Goal: Find specific fact: Find contact information

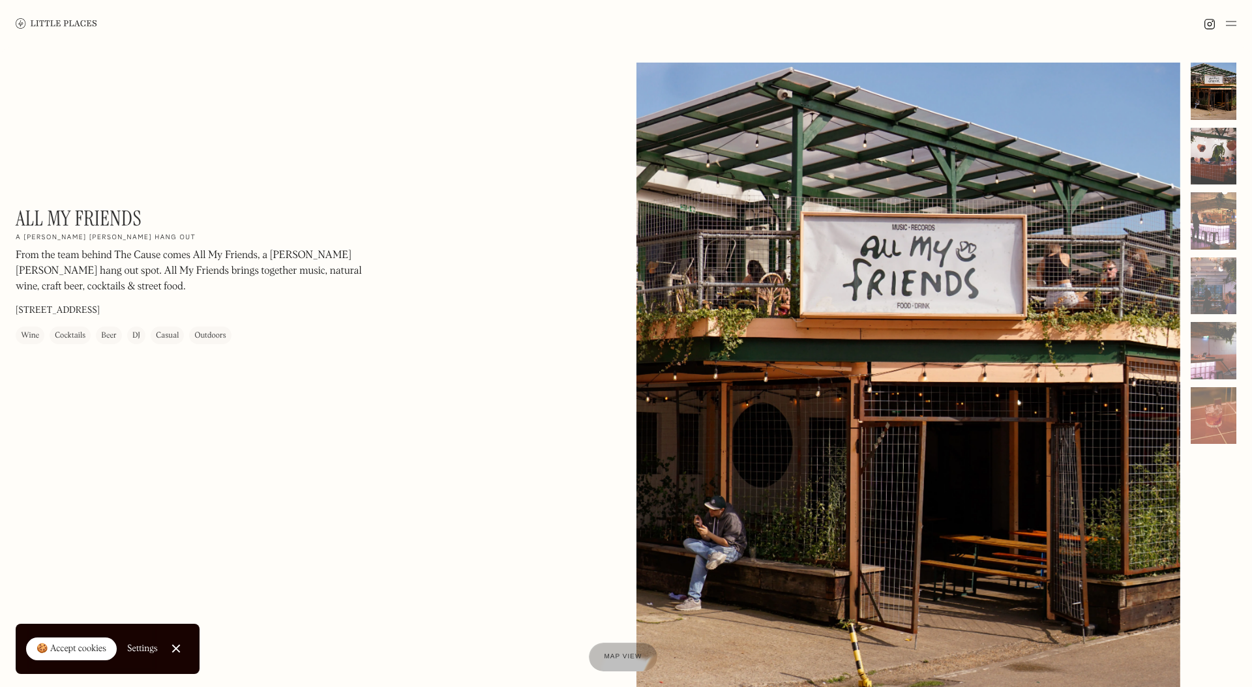
click at [1206, 145] on div at bounding box center [1213, 156] width 46 height 57
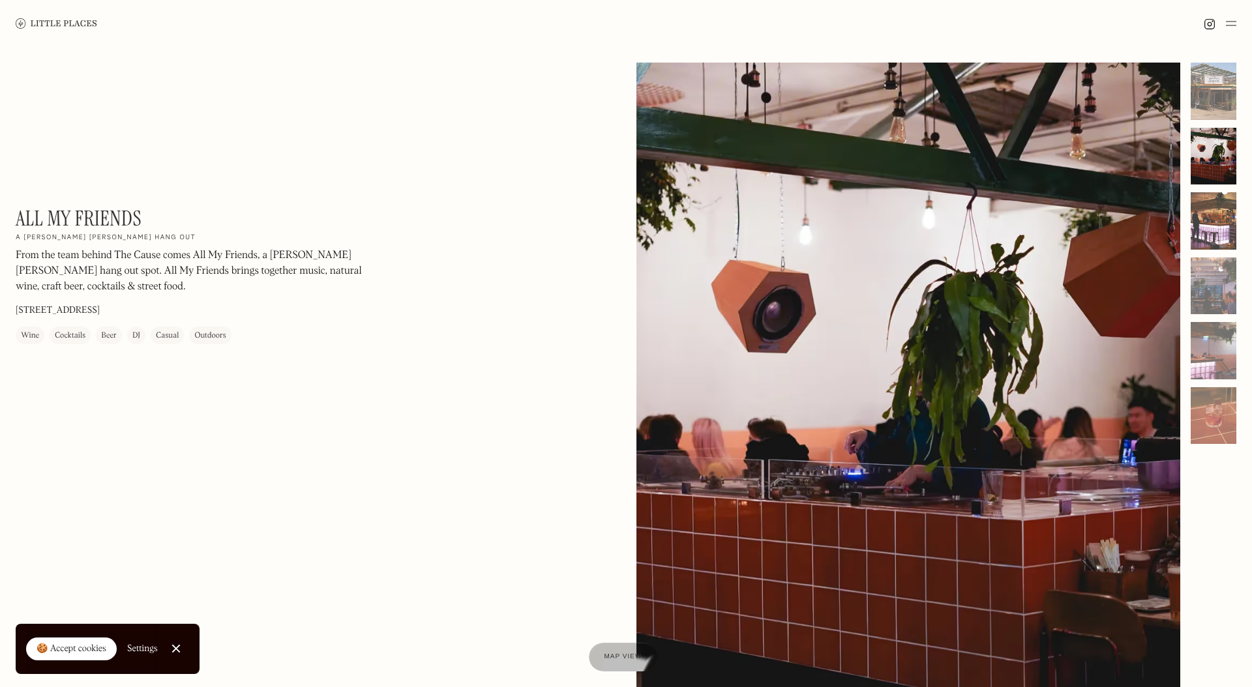
click at [1211, 228] on div at bounding box center [1213, 220] width 46 height 57
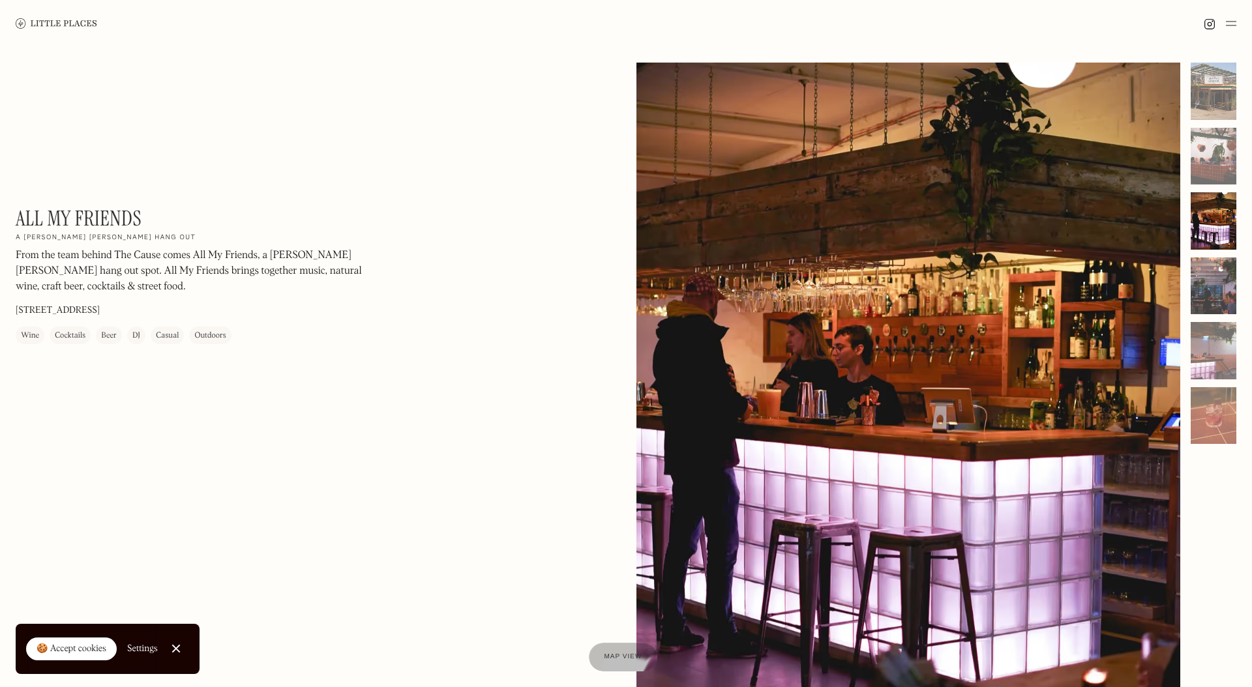
click at [1212, 267] on div at bounding box center [1213, 285] width 46 height 57
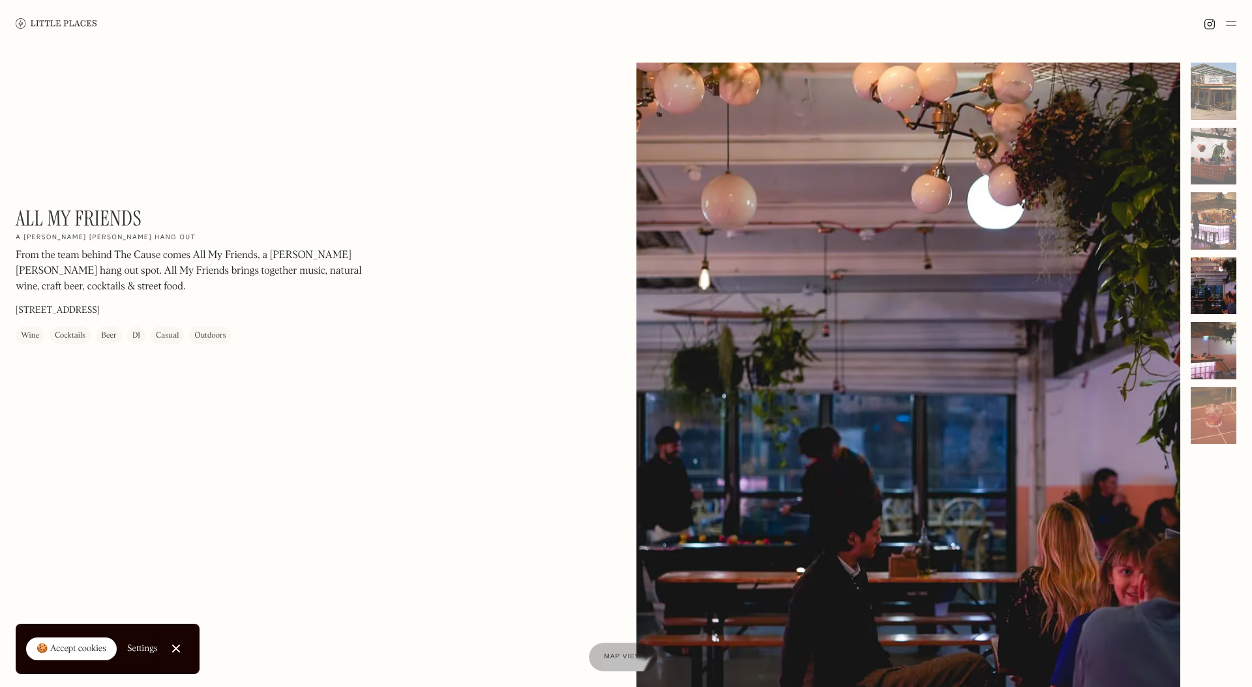
click at [1216, 349] on div at bounding box center [1213, 350] width 46 height 57
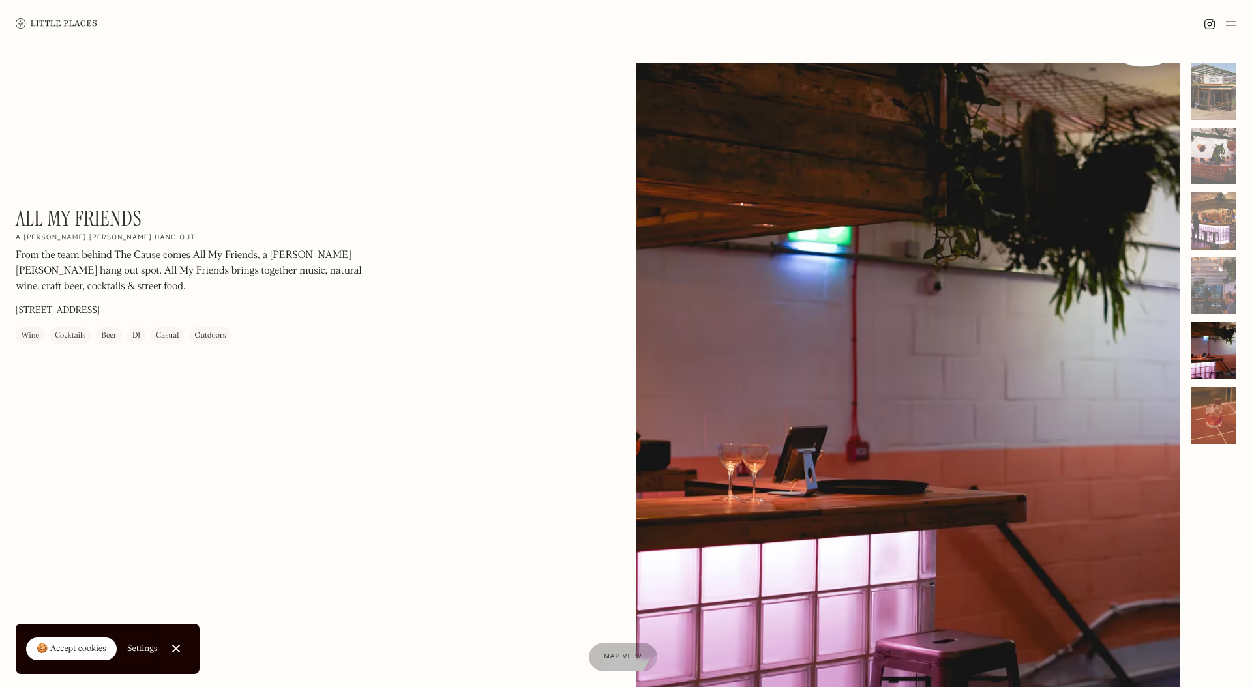
click at [1205, 421] on div at bounding box center [1213, 415] width 46 height 57
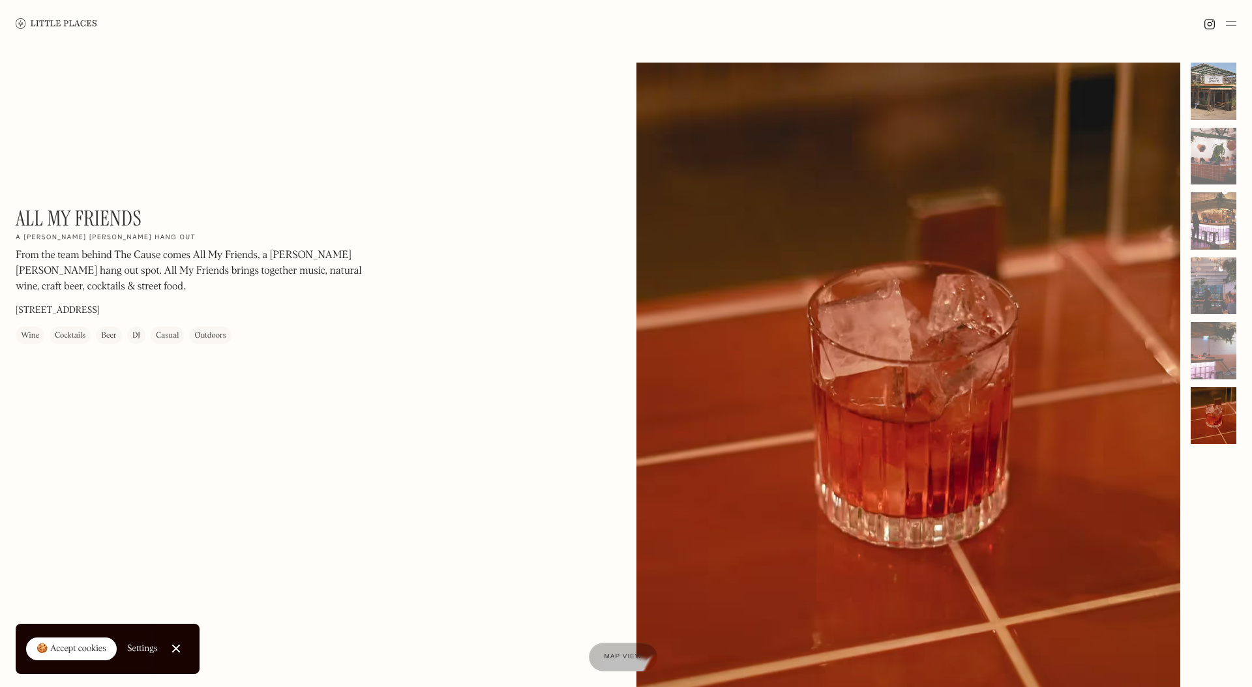
click at [1191, 85] on div at bounding box center [1213, 91] width 46 height 57
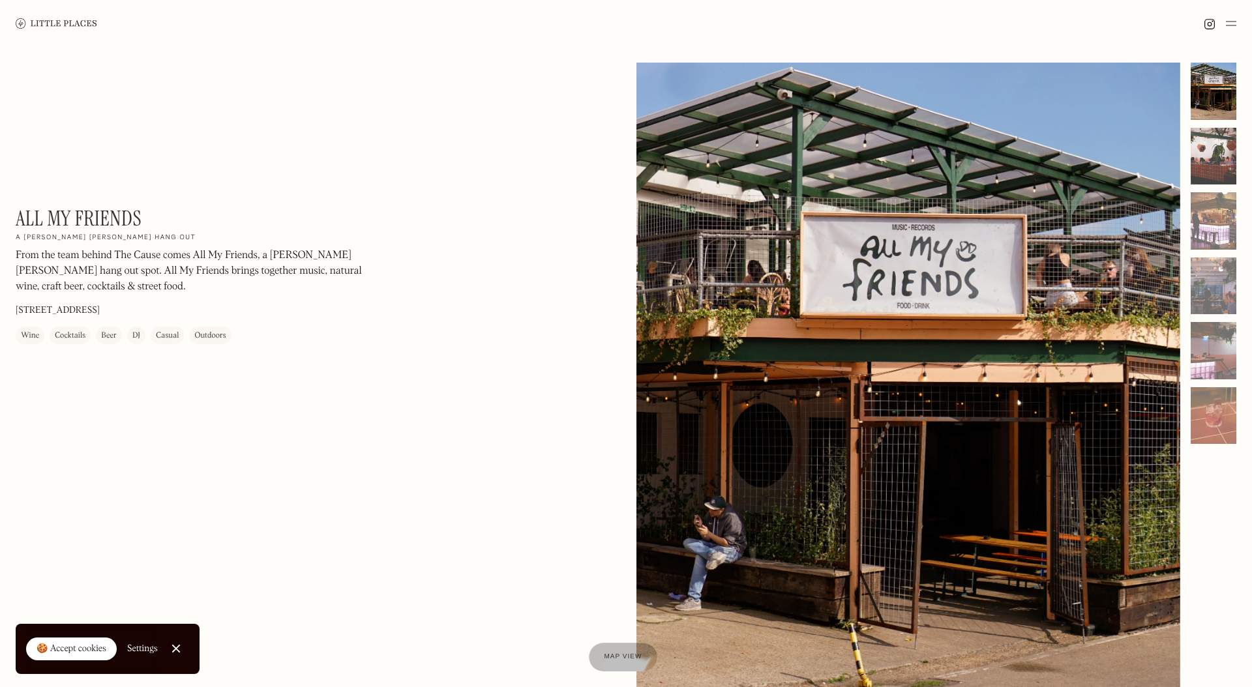
click at [1205, 158] on div at bounding box center [1213, 156] width 46 height 57
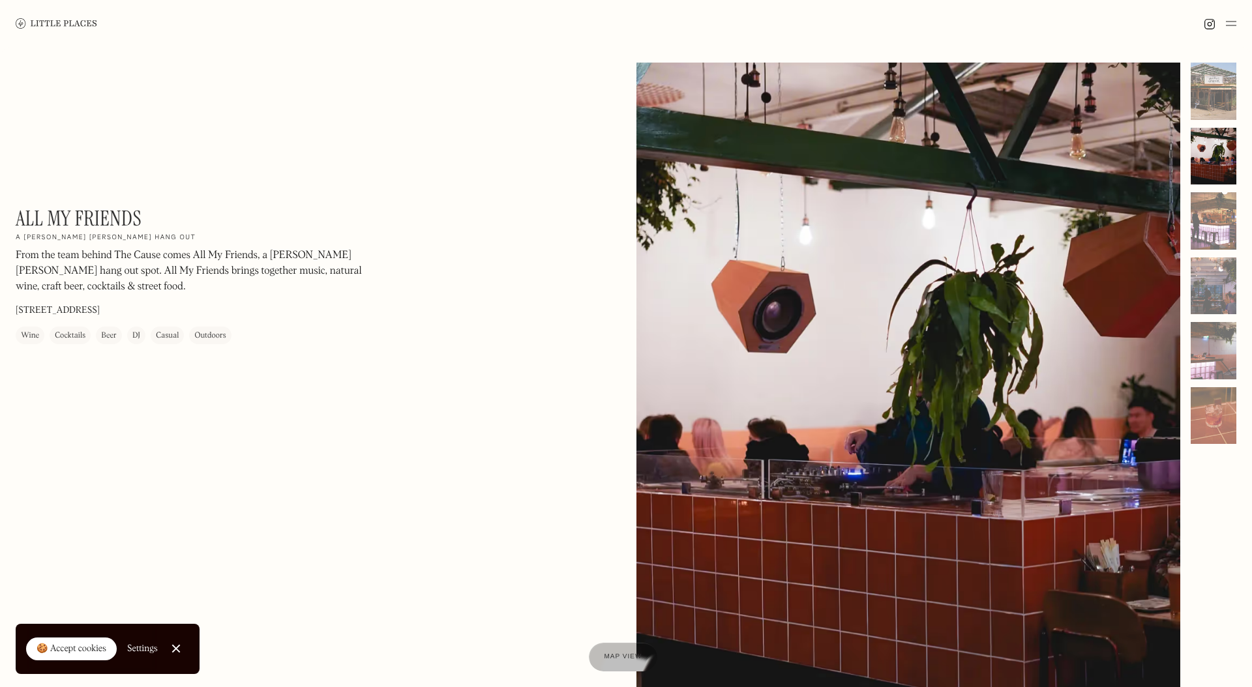
click at [1214, 156] on div at bounding box center [1213, 156] width 46 height 57
click at [1220, 108] on div at bounding box center [1213, 91] width 46 height 57
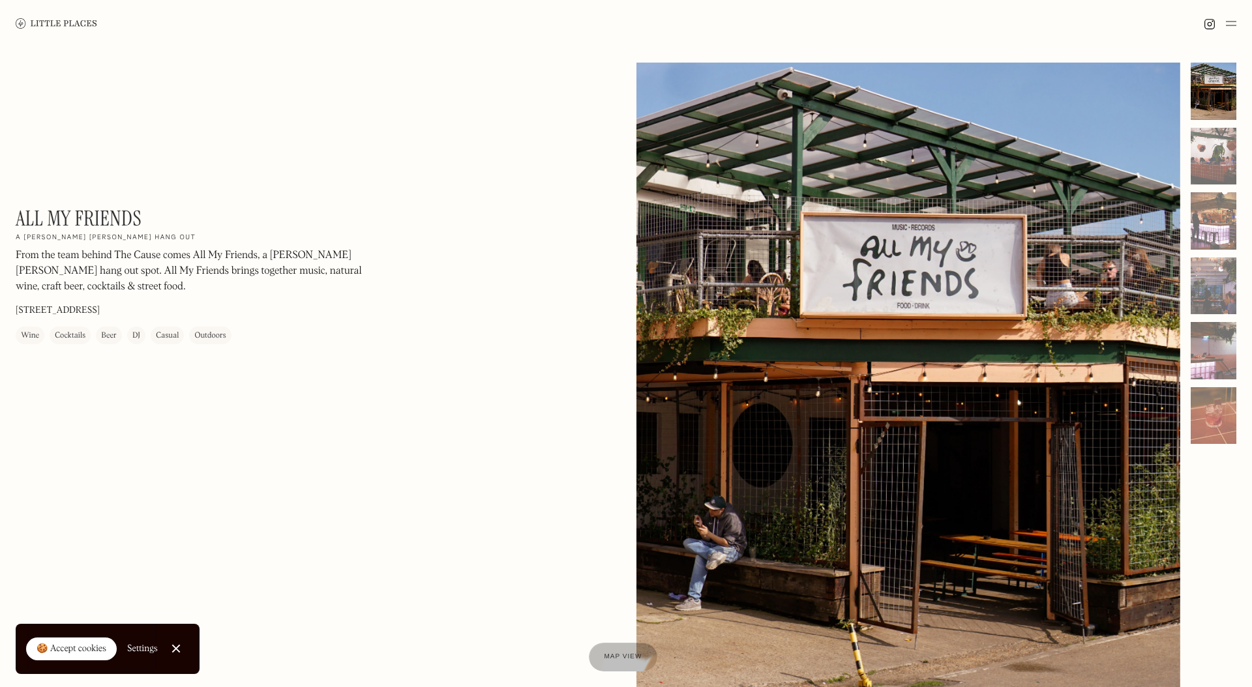
click at [1212, 25] on img at bounding box center [1209, 24] width 12 height 12
click at [1215, 156] on div at bounding box center [1213, 156] width 46 height 57
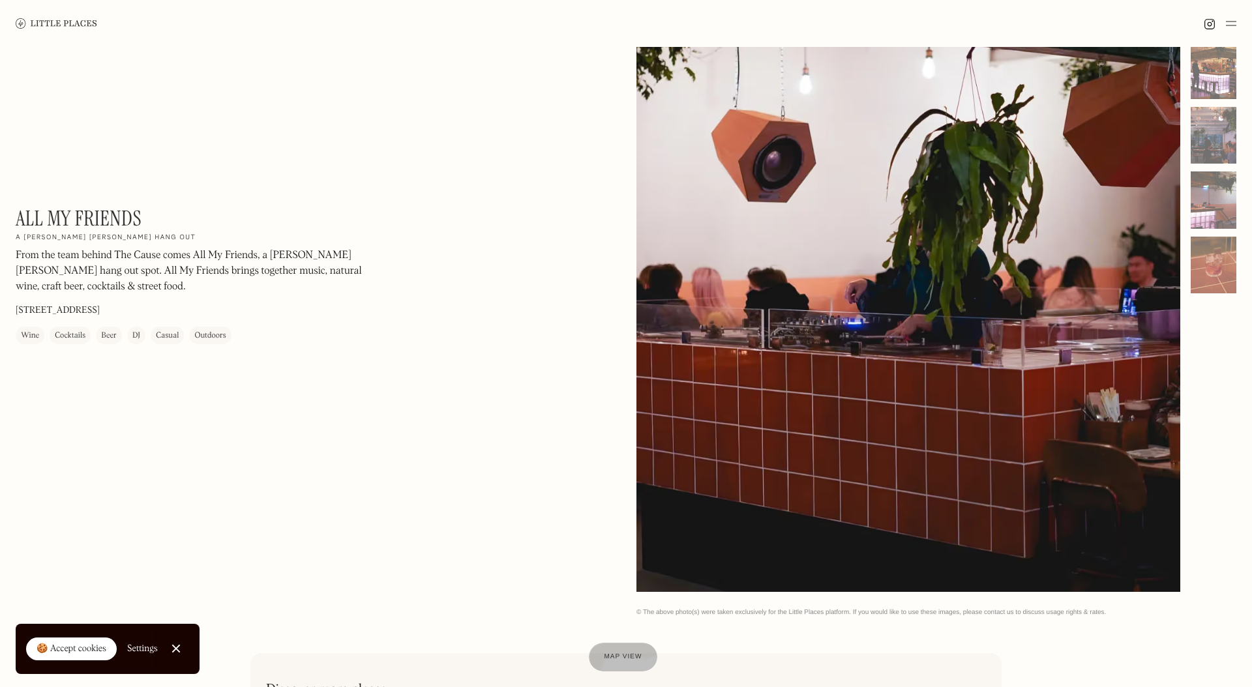
scroll to position [173, 0]
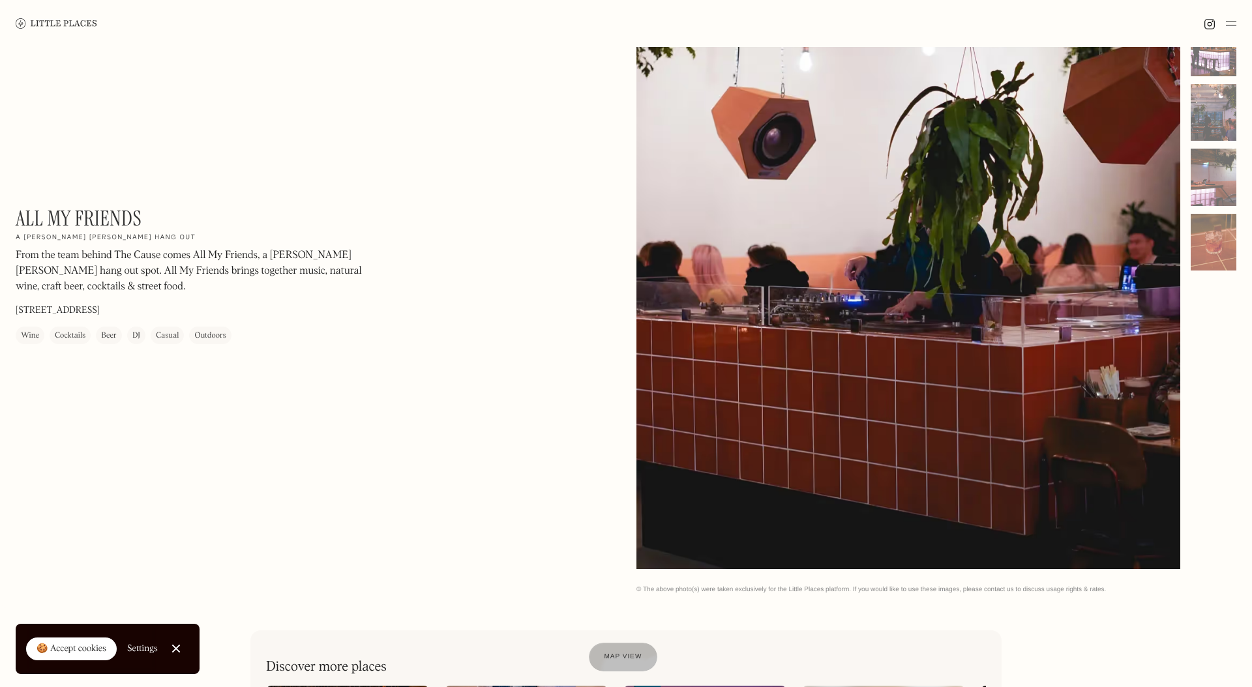
drag, startPoint x: 17, startPoint y: 310, endPoint x: 231, endPoint y: 314, distance: 214.5
click at [231, 314] on div "All My Friends On Our Radar A [PERSON_NAME] [PERSON_NAME] hang out From the tea…" at bounding box center [192, 275] width 352 height 138
copy p "[STREET_ADDRESS]"
click at [59, 312] on p "[STREET_ADDRESS]" at bounding box center [58, 311] width 84 height 14
click at [100, 310] on p "[STREET_ADDRESS]" at bounding box center [58, 311] width 84 height 14
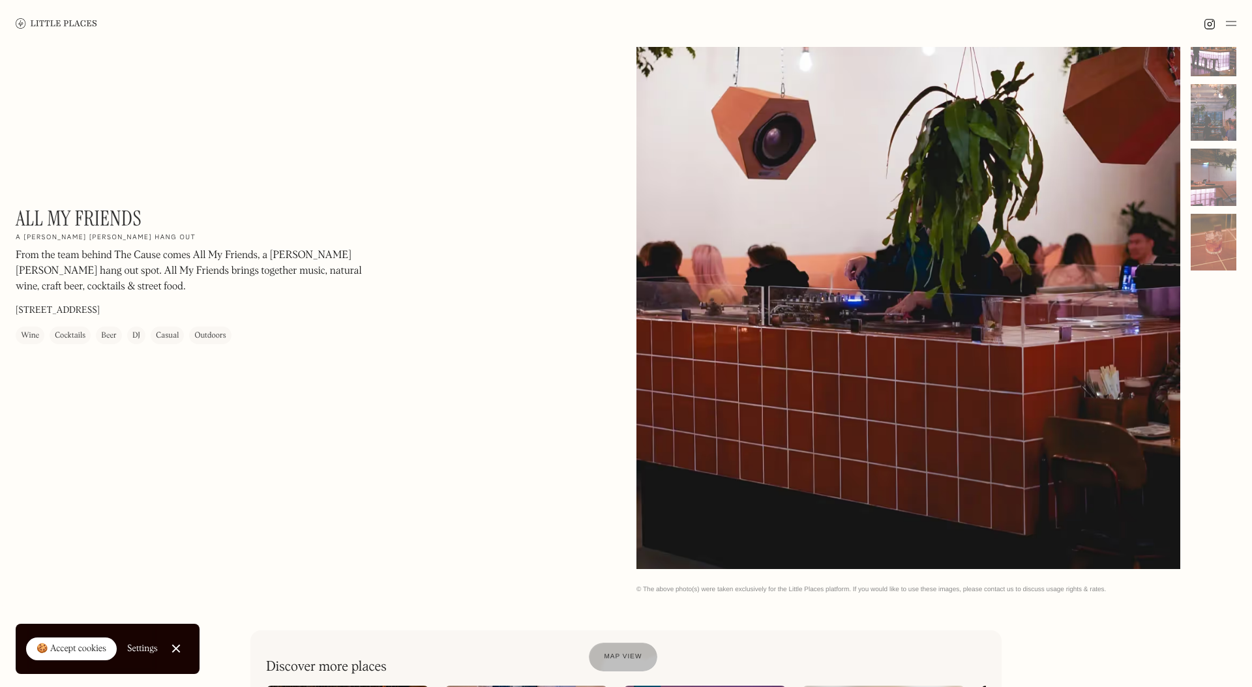
drag, startPoint x: 198, startPoint y: 310, endPoint x: 16, endPoint y: 311, distance: 181.9
click at [16, 311] on p "[STREET_ADDRESS]" at bounding box center [58, 311] width 84 height 14
copy p "[STREET_ADDRESS]"
